Goal: Task Accomplishment & Management: Manage account settings

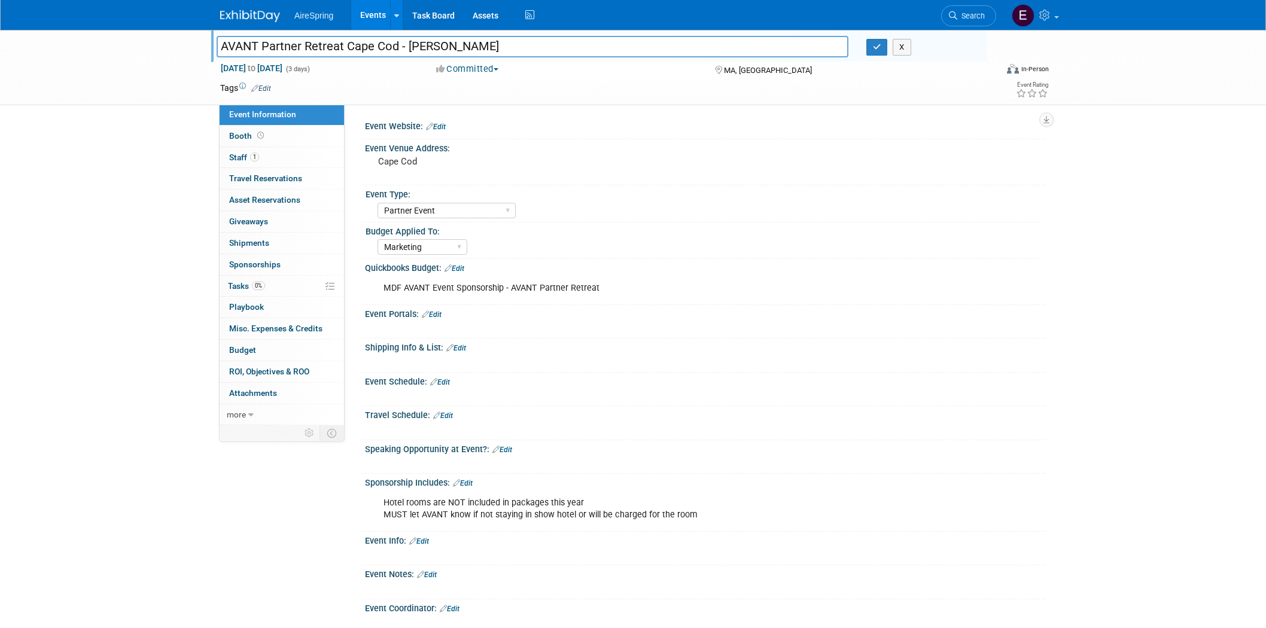
select select "Partner Event"
select select "Marketing"
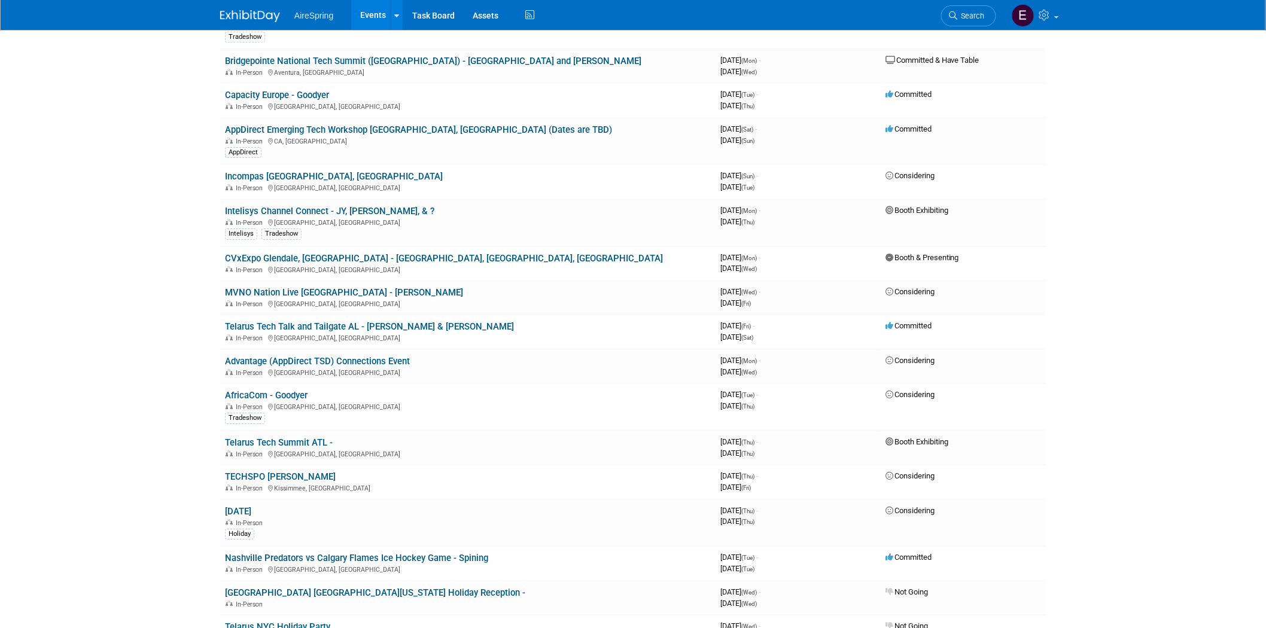
scroll to position [1529, 0]
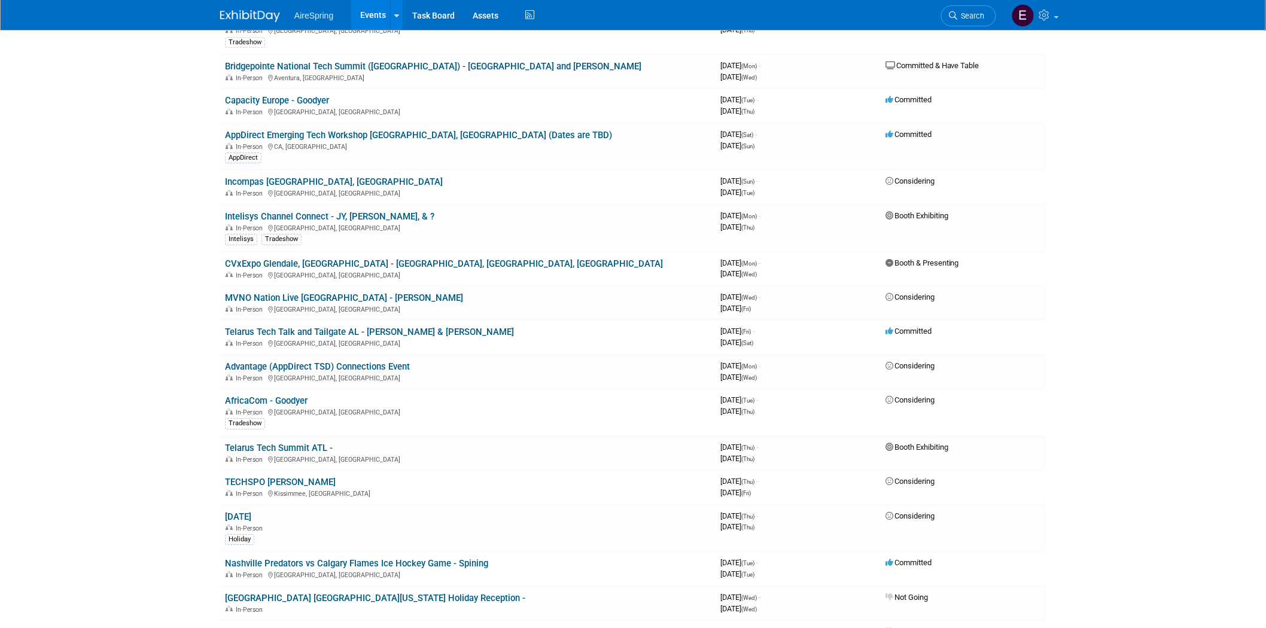
click at [261, 395] on link "AfricaCom - Goodyer" at bounding box center [266, 400] width 83 height 11
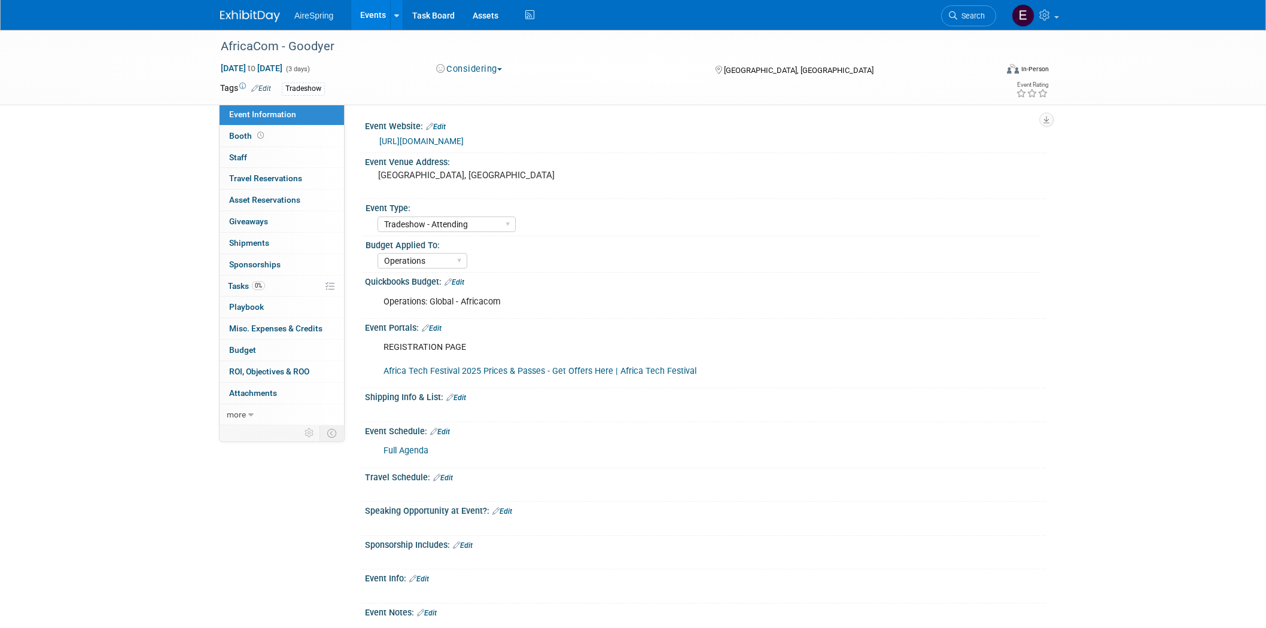
select select "Tradeshow - Attending"
select select "Operations"
click at [427, 139] on link "https://tmt.knect365.com/africacom/" at bounding box center [421, 141] width 84 height 10
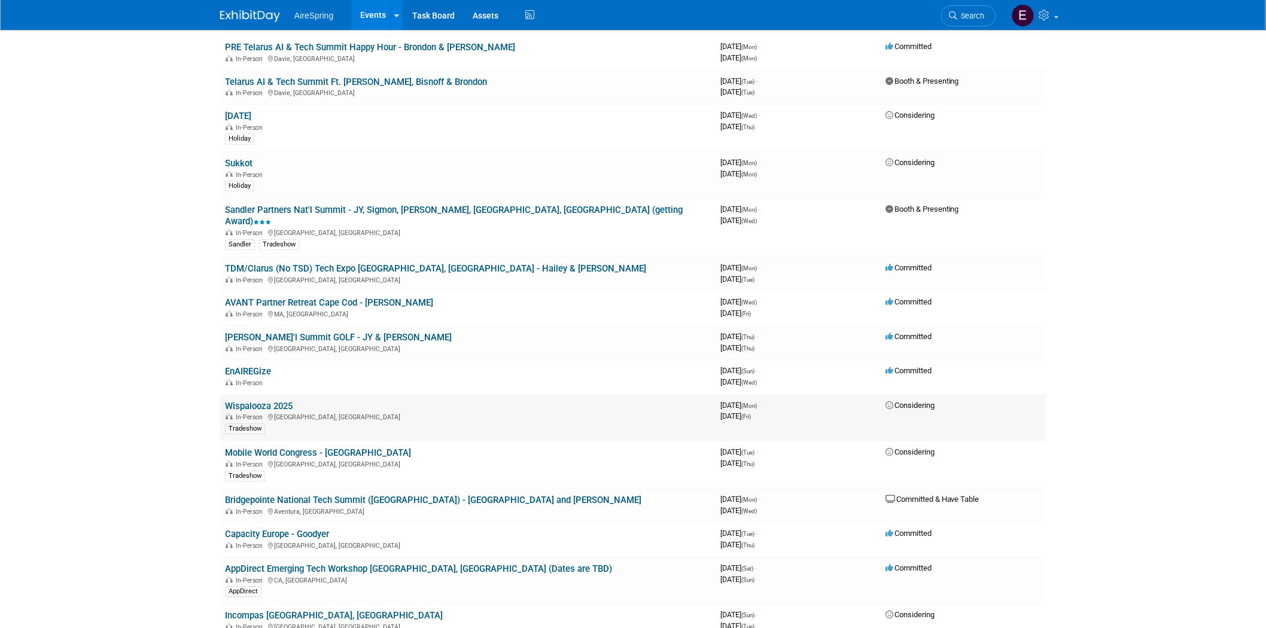
scroll to position [1063, 0]
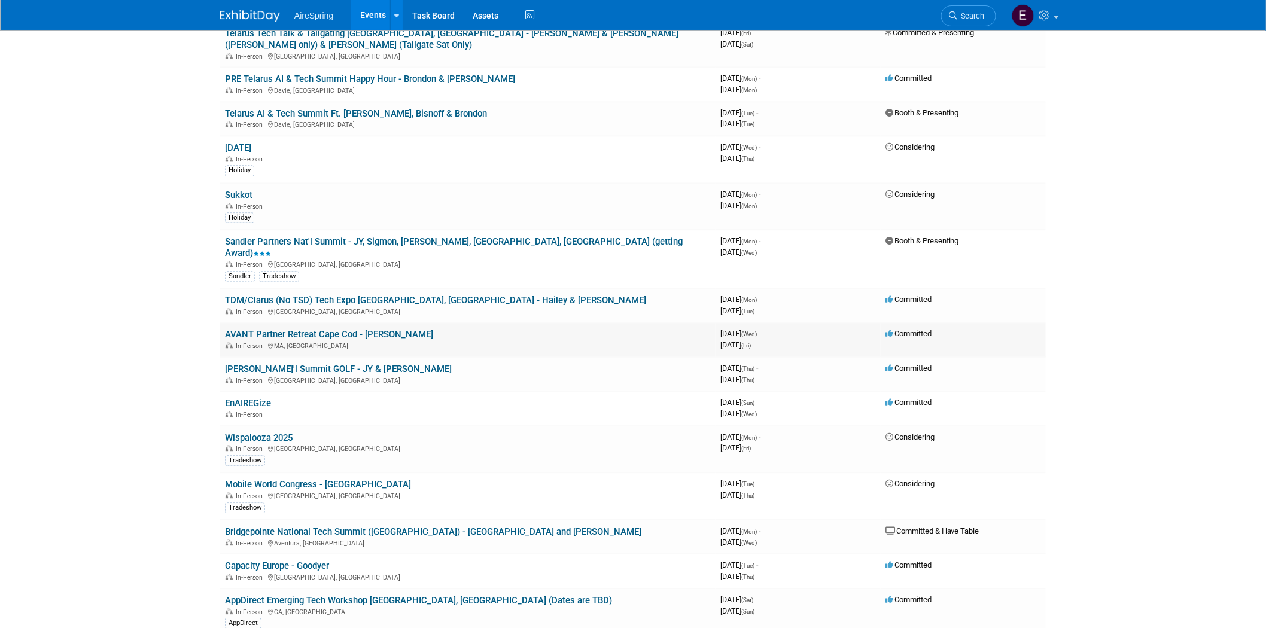
click at [369, 329] on link "AVANT Partner Retreat Cape Cod - [PERSON_NAME]" at bounding box center [329, 334] width 208 height 11
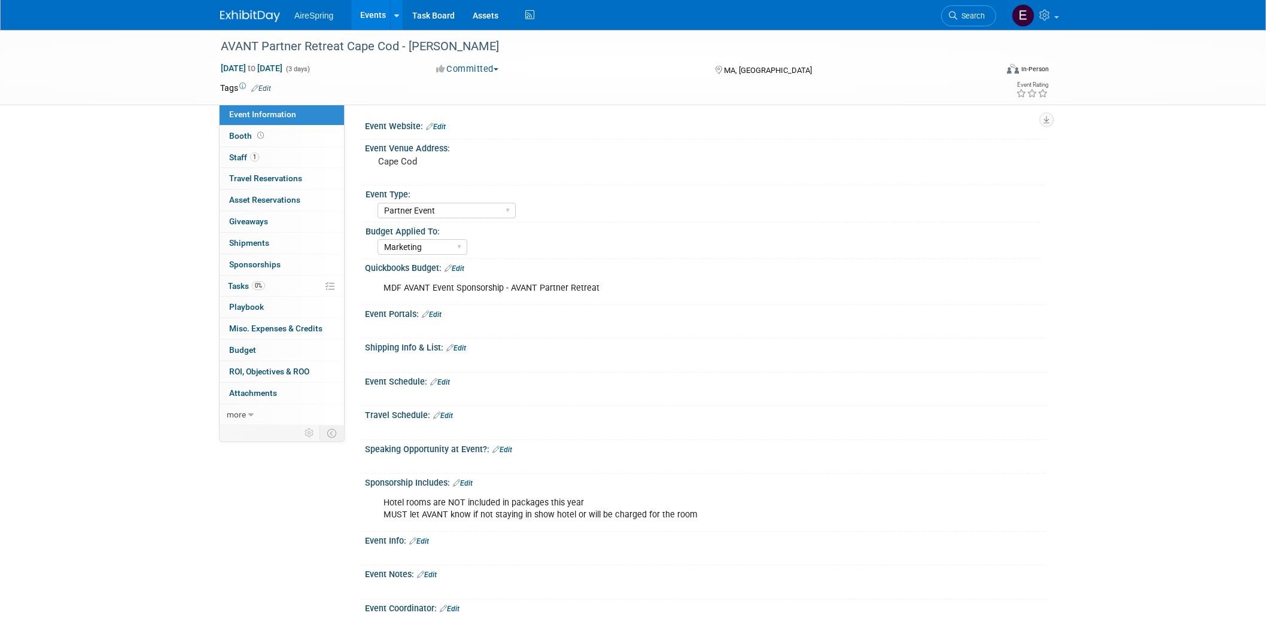
select select "Partner Event"
select select "Marketing"
drag, startPoint x: 377, startPoint y: 157, endPoint x: 422, endPoint y: 160, distance: 45.0
click at [422, 160] on div "Cape Cod" at bounding box center [507, 167] width 266 height 28
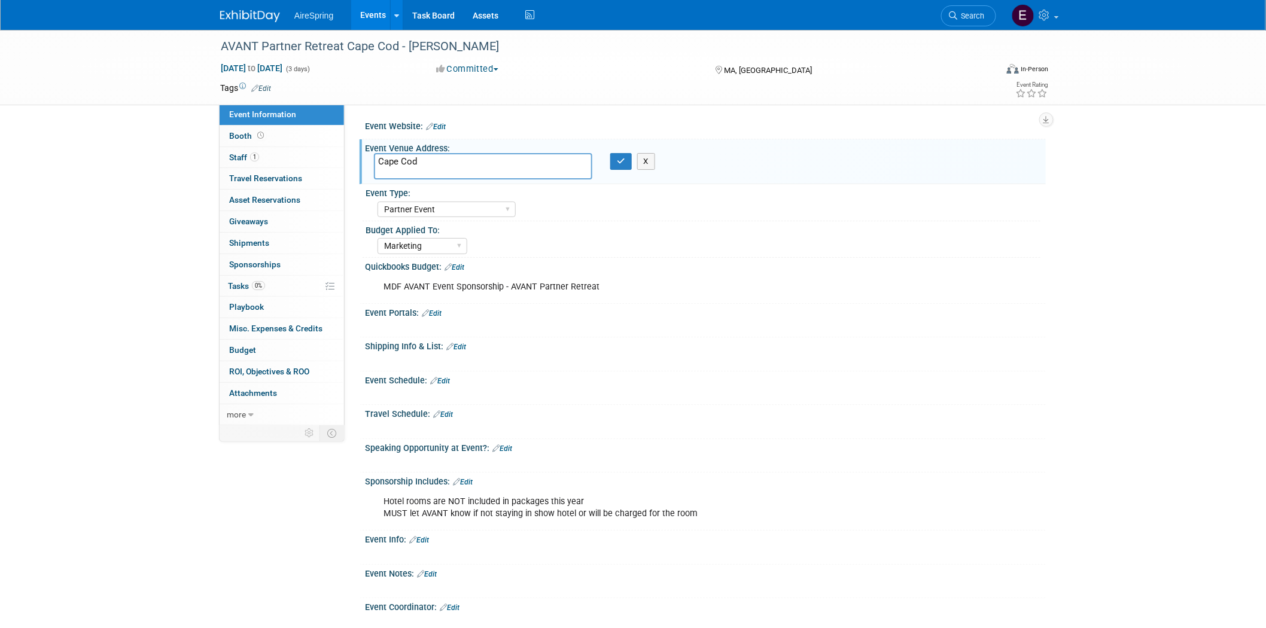
drag, startPoint x: 376, startPoint y: 160, endPoint x: 428, endPoint y: 159, distance: 52.7
click at [428, 159] on textarea "Cape Cod" at bounding box center [483, 166] width 218 height 26
drag, startPoint x: 218, startPoint y: 44, endPoint x: 395, endPoint y: 60, distance: 178.4
click at [395, 48] on div "AVANT Partner Retreat Cape Cod - [PERSON_NAME]" at bounding box center [598, 47] width 762 height 22
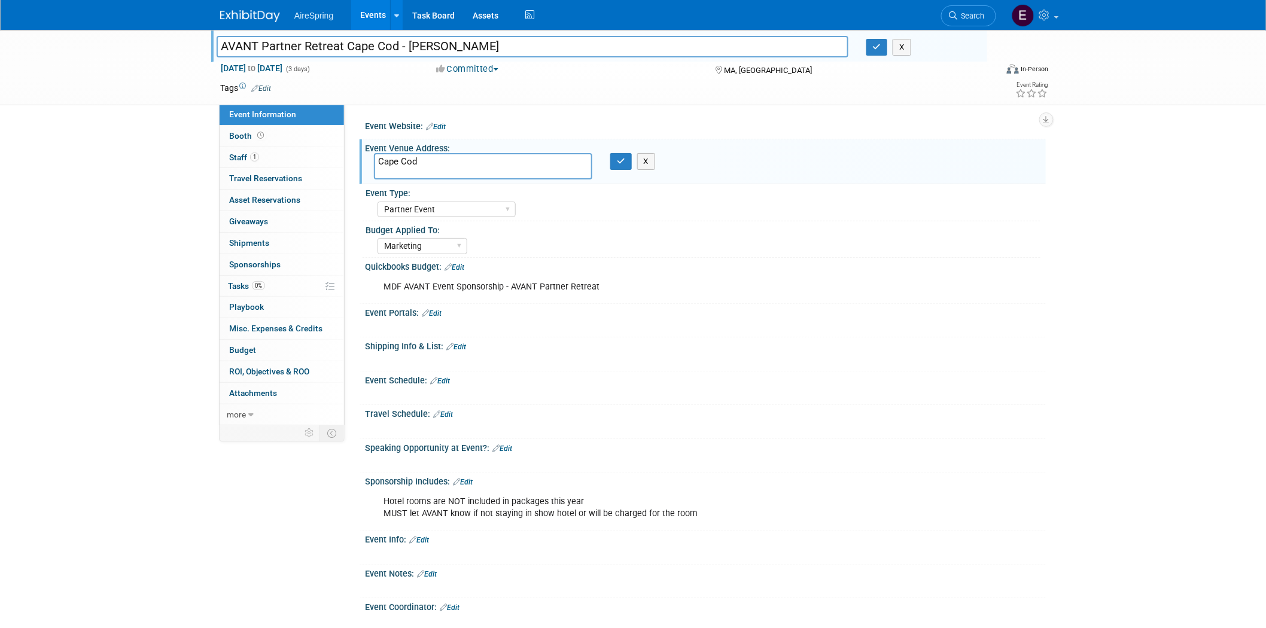
drag, startPoint x: 217, startPoint y: 43, endPoint x: 303, endPoint y: 42, distance: 86.8
click at [303, 42] on input "AVANT Partner Retreat Cape Cod - [PERSON_NAME]" at bounding box center [533, 46] width 632 height 21
